Goal: Information Seeking & Learning: Learn about a topic

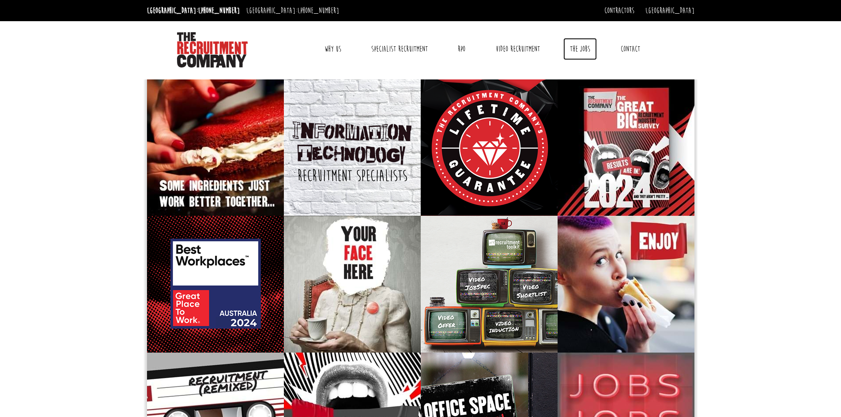
click at [569, 49] on link "The Jobs" at bounding box center [580, 49] width 34 height 22
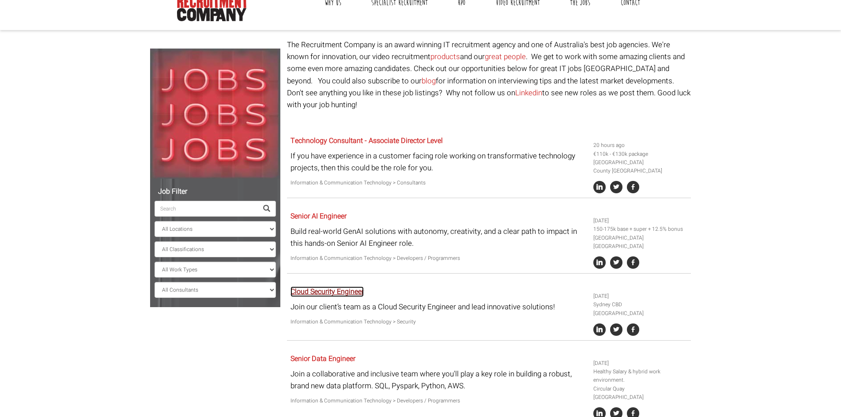
scroll to position [45, 0]
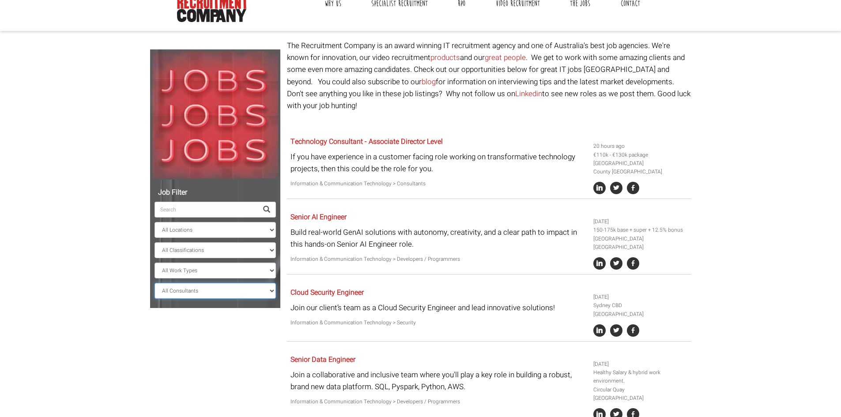
click at [230, 294] on select "All Consultants Adam - , Infrastructure, Cloud & DevOps, Contract Amanda - , In…" at bounding box center [214, 291] width 121 height 16
click at [154, 283] on select "All Consultants Adam - , Infrastructure, Cloud & DevOps, Contract Amanda - , In…" at bounding box center [214, 291] width 121 height 16
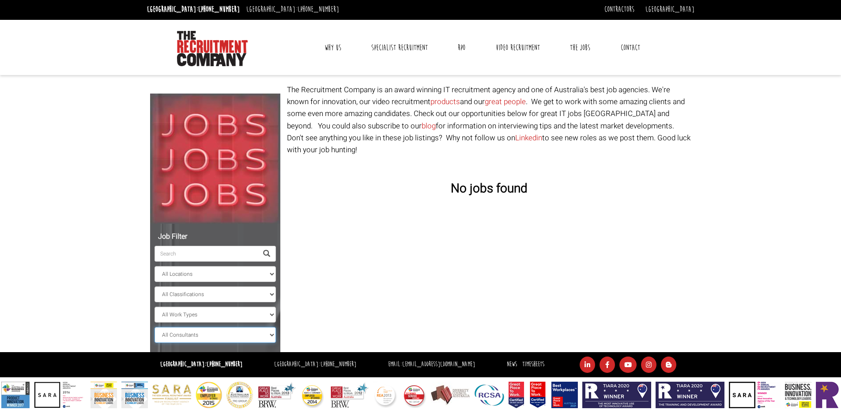
scroll to position [1, 0]
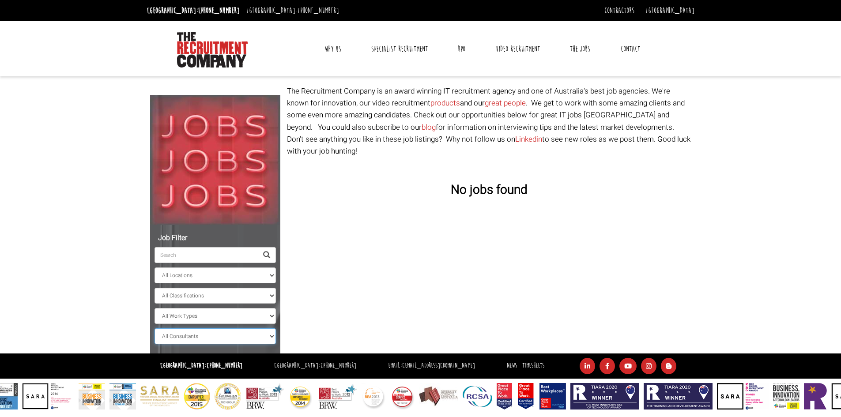
click at [225, 334] on select "All Consultants Adam - , Infrastructure, Cloud & DevOps, Contract Amanda - , In…" at bounding box center [214, 336] width 121 height 16
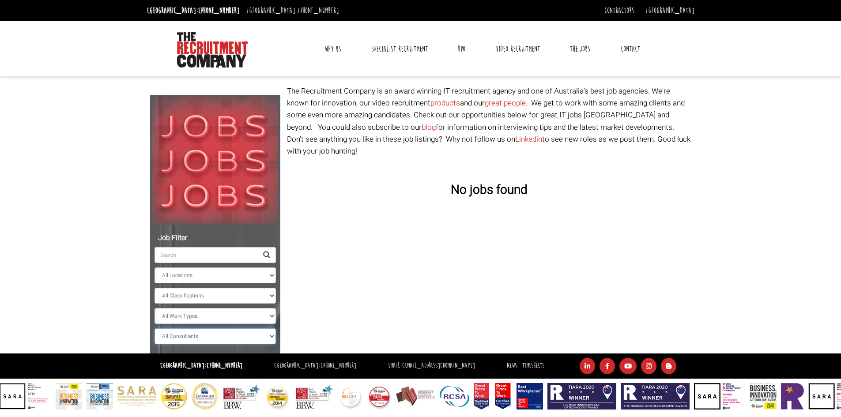
click at [154, 328] on select "All Consultants Adam - , Infrastructure, Cloud & DevOps, Contract Amanda - , In…" at bounding box center [214, 336] width 121 height 16
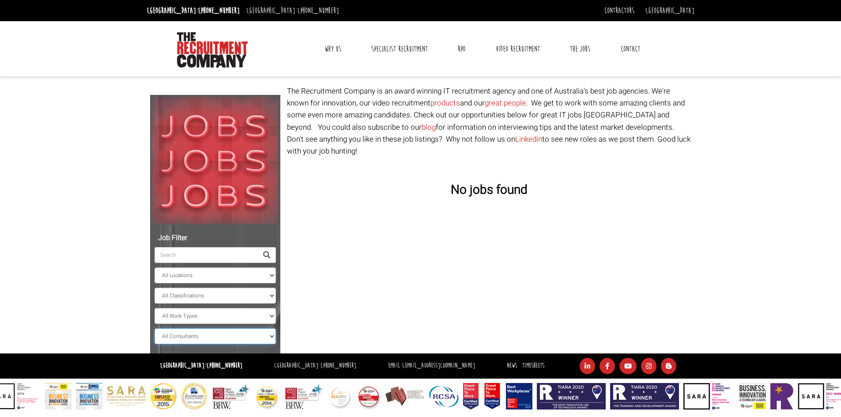
click at [220, 340] on select "All Consultants Adam - , Infrastructure, Cloud & DevOps, Contract Amanda - , In…" at bounding box center [214, 336] width 121 height 16
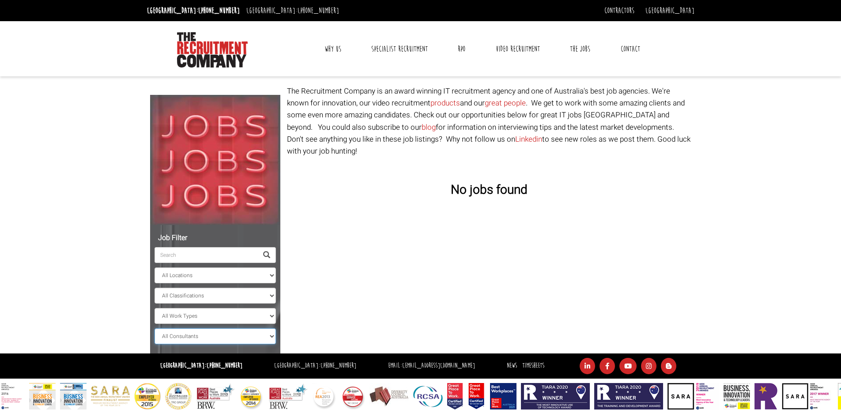
click at [154, 328] on select "All Consultants Adam - , Infrastructure, Cloud & DevOps, Contract Amanda - , In…" at bounding box center [214, 336] width 121 height 16
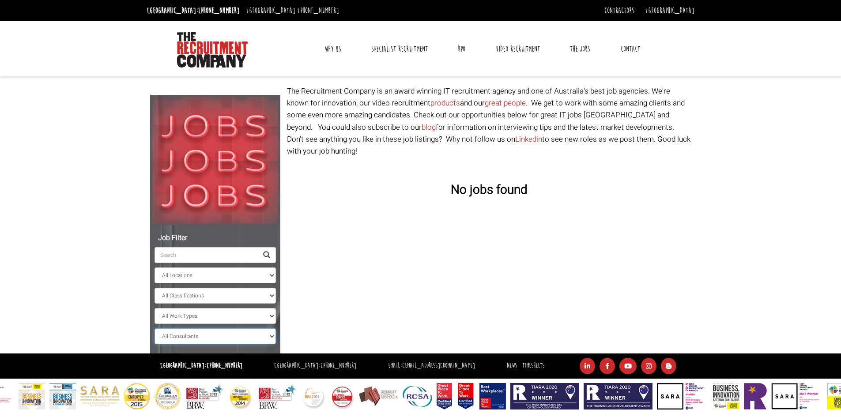
click at [236, 336] on select "All Consultants Adam - , Infrastructure, Cloud & DevOps, Contract Amanda - , In…" at bounding box center [214, 336] width 121 height 16
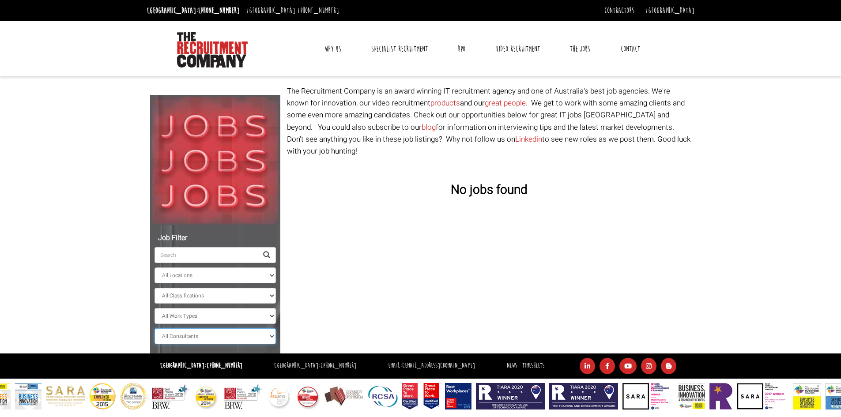
click at [154, 328] on select "All Consultants Adam - , Infrastructure, Cloud & DevOps, Contract Amanda - , In…" at bounding box center [214, 336] width 121 height 16
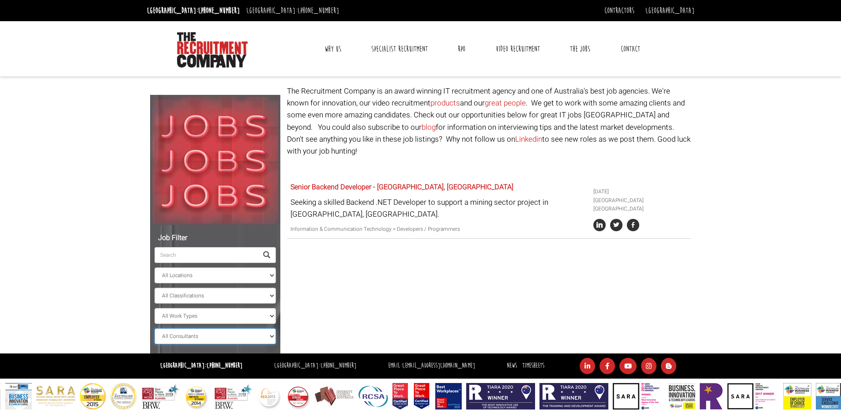
scroll to position [1, 0]
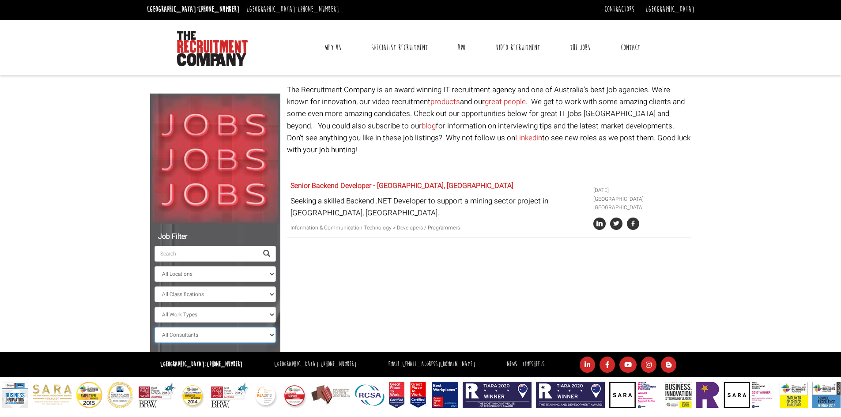
click at [246, 330] on select "All Consultants Adam - , Infrastructure, Cloud & DevOps, Contract Amanda - , In…" at bounding box center [214, 335] width 121 height 16
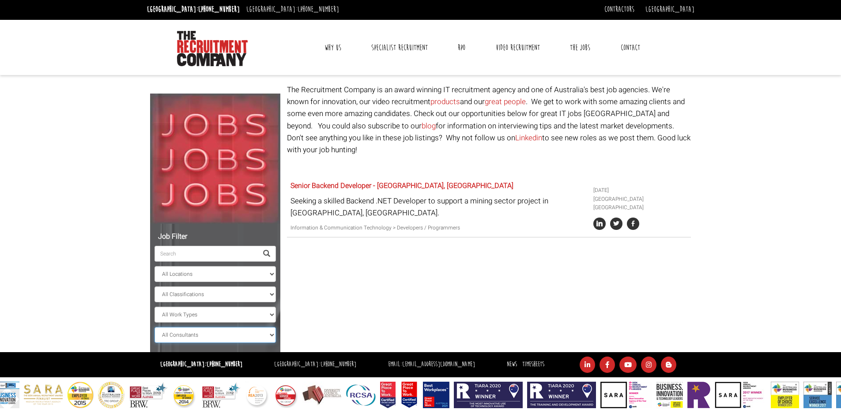
click at [154, 327] on select "All Consultants Adam - , Infrastructure, Cloud & DevOps, Contract Amanda - , In…" at bounding box center [214, 335] width 121 height 16
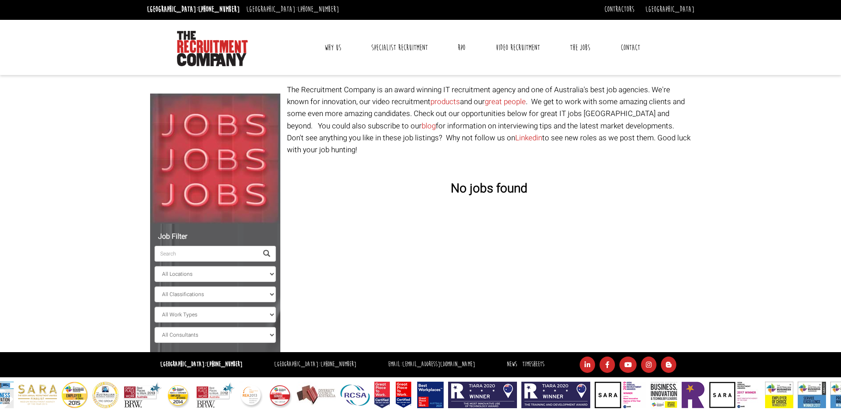
click at [242, 343] on div "Job Filter All Locations Sydney Melbourne Ireland Sydney CBD Parramatta Circula…" at bounding box center [215, 288] width 130 height 128
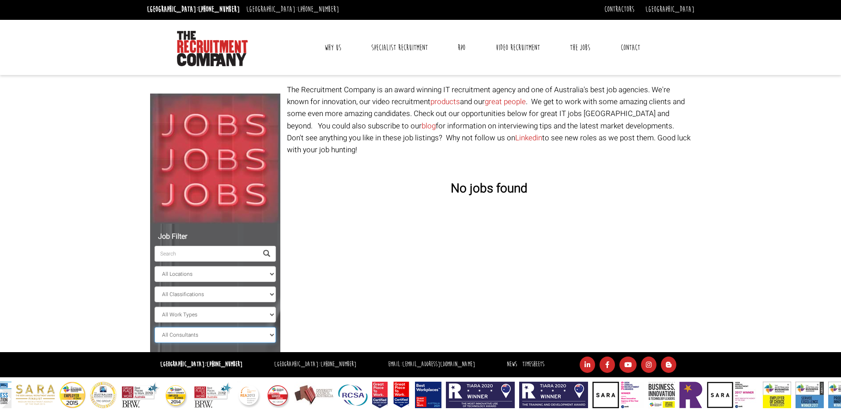
click at [241, 338] on select "All Consultants Adam - , Infrastructure, Cloud & DevOps, Contract Amanda - , In…" at bounding box center [214, 335] width 121 height 16
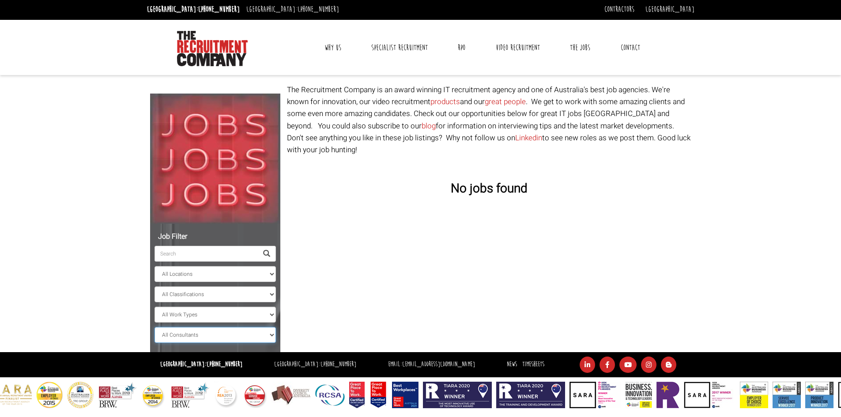
select select "Geoff Millar"
click at [154, 327] on select "All Consultants Adam - , Infrastructure, Cloud & DevOps, Contract Amanda - , In…" at bounding box center [214, 335] width 121 height 16
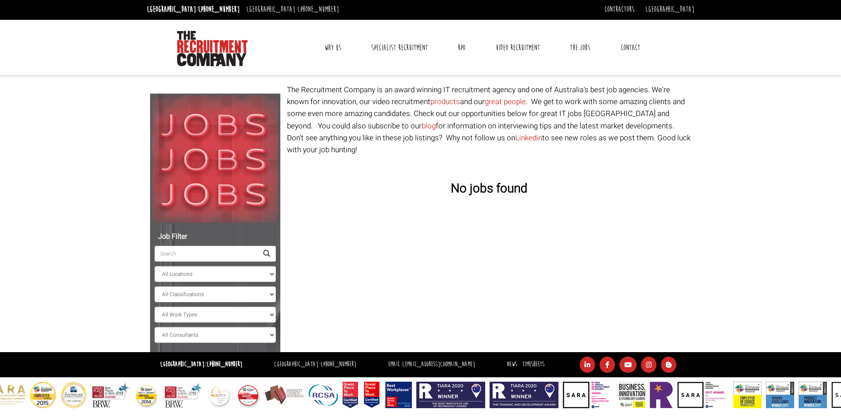
click at [437, 297] on div "Job Filter All Locations Sydney Melbourne Ireland Sydney CBD Parramatta Circula…" at bounding box center [420, 218] width 554 height 268
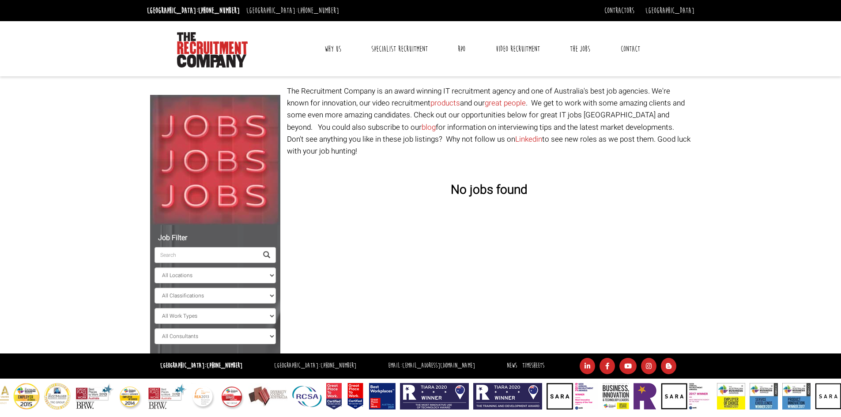
drag, startPoint x: 398, startPoint y: 29, endPoint x: 400, endPoint y: 37, distance: 8.2
click at [398, 34] on div "Toggle navigation Why Us Reviews Awards Why contract through us? News & Blog Sp…" at bounding box center [420, 48] width 554 height 55
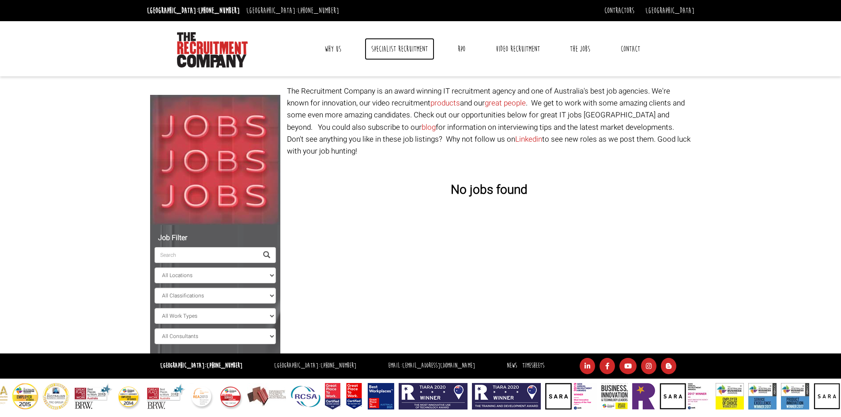
click at [402, 45] on link "Specialist Recruitment" at bounding box center [400, 49] width 70 height 22
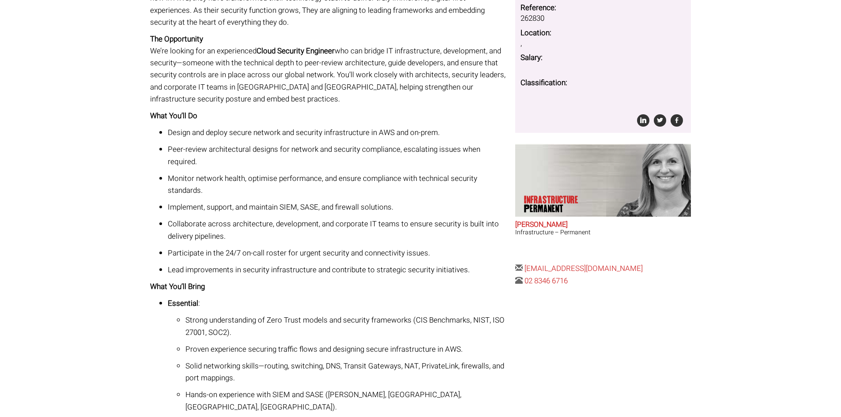
scroll to position [88, 0]
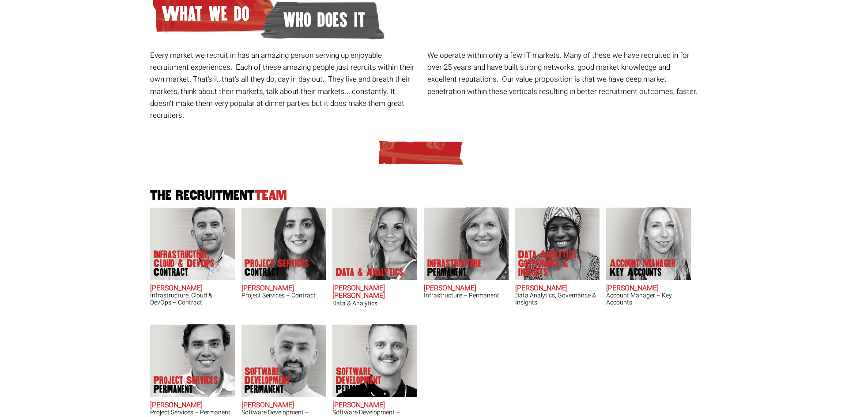
scroll to position [177, 0]
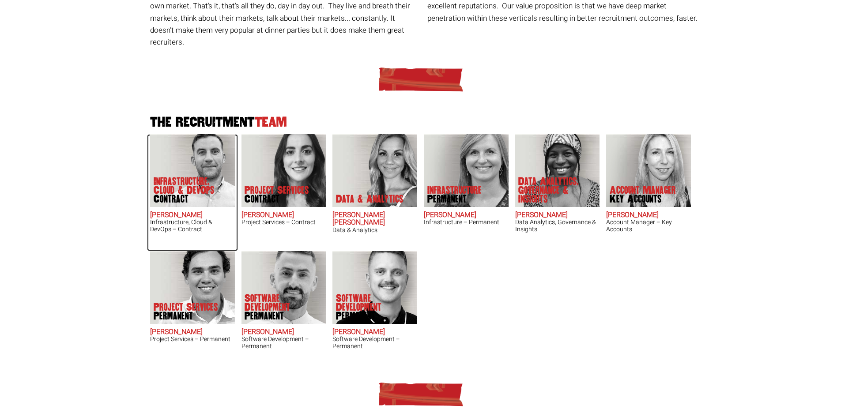
click at [196, 219] on h3 "Infrastructure, Cloud & DevOps – Contract" at bounding box center [192, 226] width 85 height 14
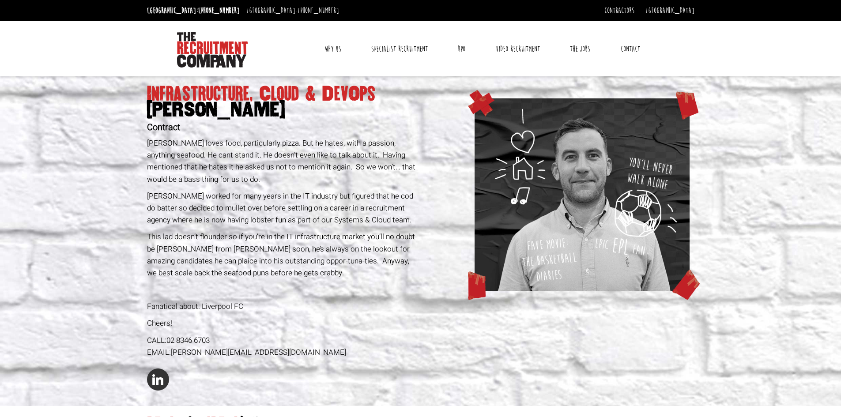
click at [510, 165] on img at bounding box center [581, 194] width 215 height 193
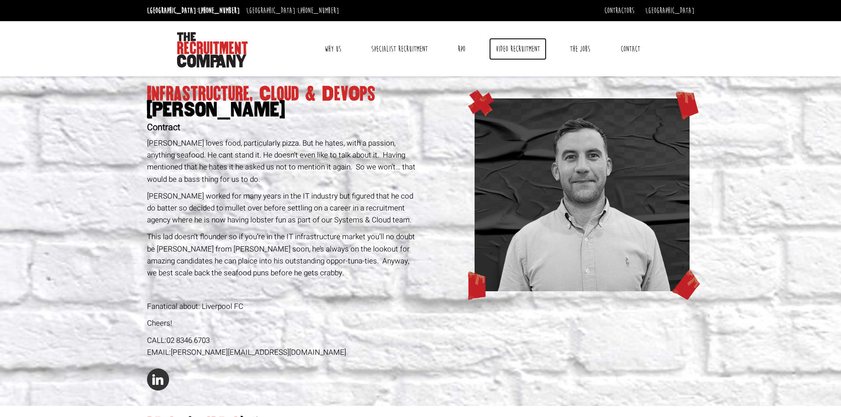
click at [525, 42] on link "Video Recruitment" at bounding box center [517, 49] width 57 height 22
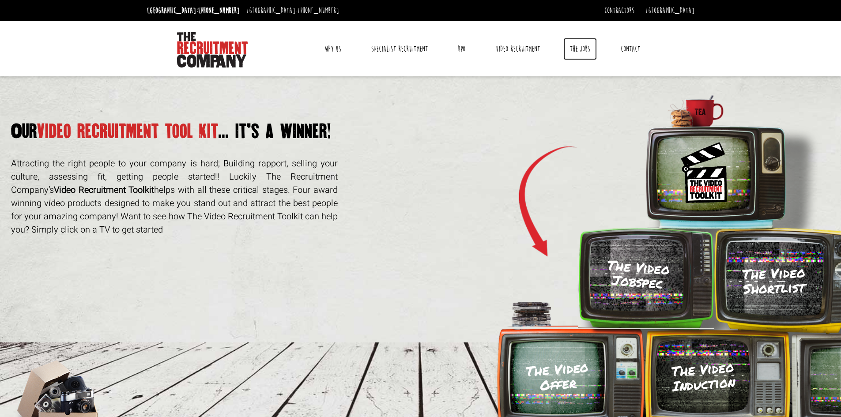
click at [596, 46] on link "The Jobs" at bounding box center [580, 49] width 34 height 22
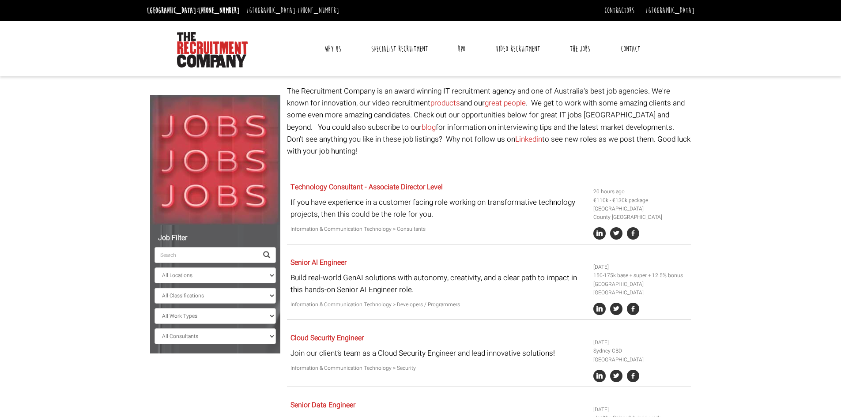
click at [137, 0] on div "[GEOGRAPHIC_DATA]: [PHONE_NUMBER] [GEOGRAPHIC_DATA]: [PHONE_NUMBER] Contractors…" at bounding box center [420, 10] width 841 height 21
